Goal: Task Accomplishment & Management: Use online tool/utility

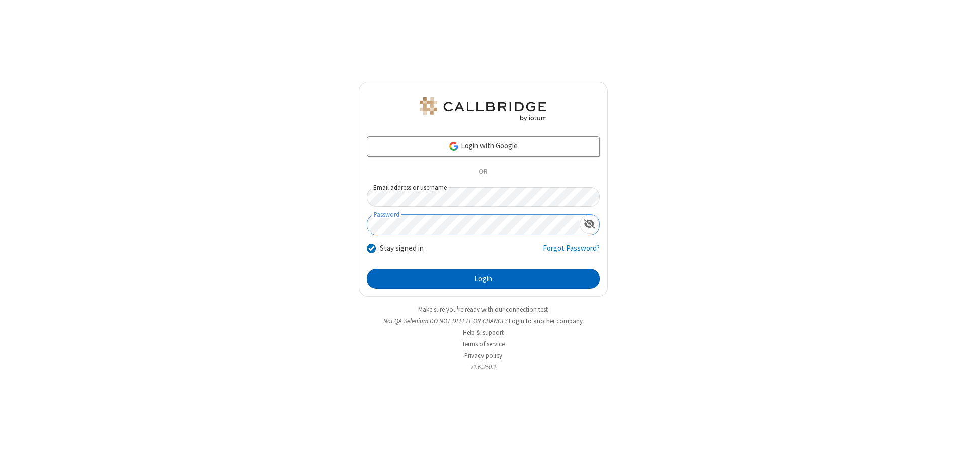
click at [483, 279] on button "Login" at bounding box center [483, 279] width 233 height 20
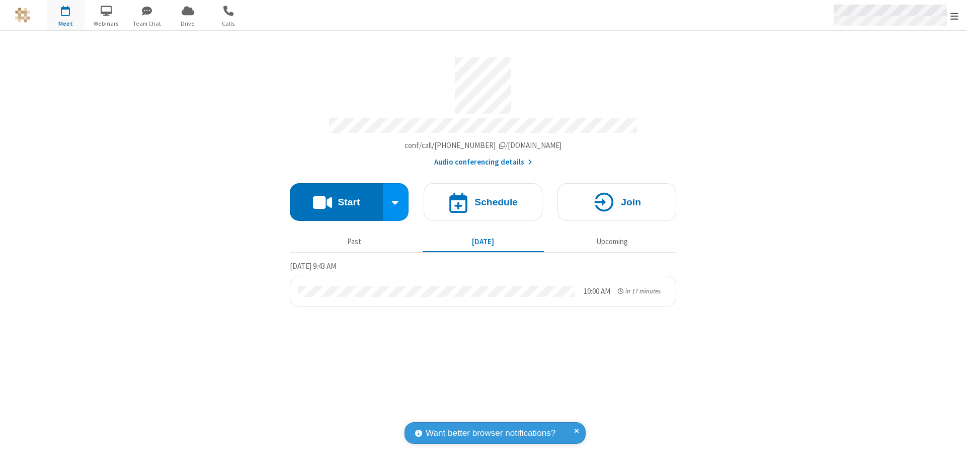
click at [955, 16] on span "Open menu" at bounding box center [955, 16] width 8 height 10
click at [188, 23] on span "Drive" at bounding box center [188, 23] width 38 height 9
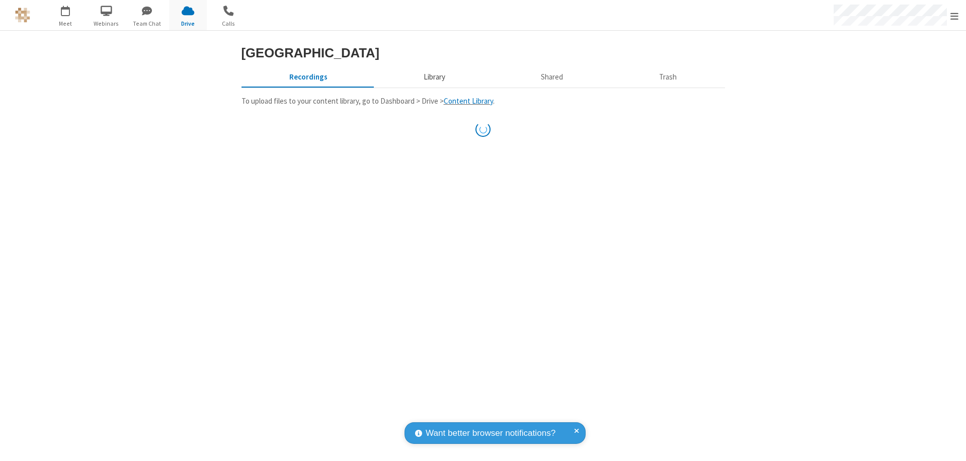
click at [433, 87] on button "Library" at bounding box center [434, 76] width 118 height 19
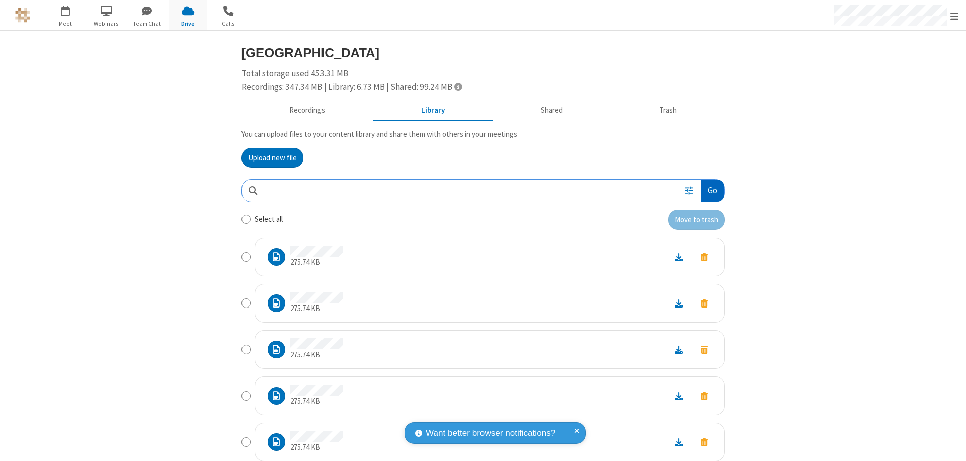
click at [709, 190] on button "Go" at bounding box center [712, 191] width 23 height 23
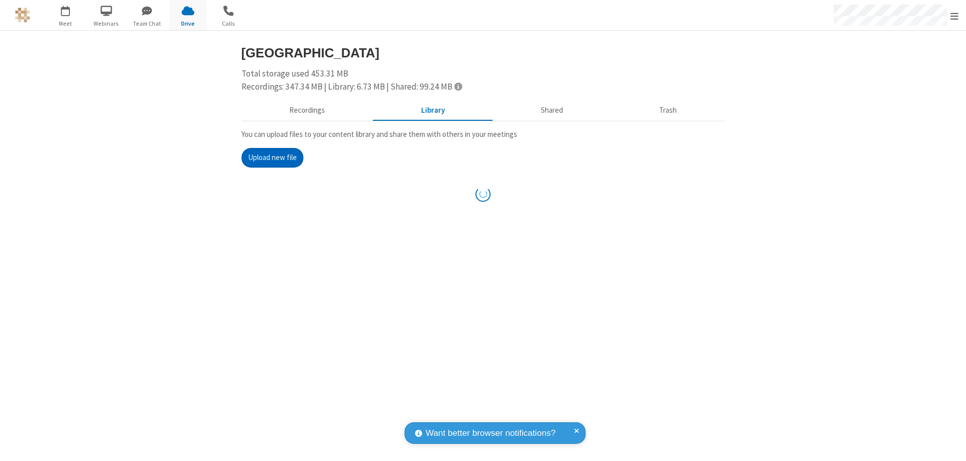
click at [268, 158] on button "Upload new file" at bounding box center [273, 158] width 62 height 20
